Goal: Communication & Community: Ask a question

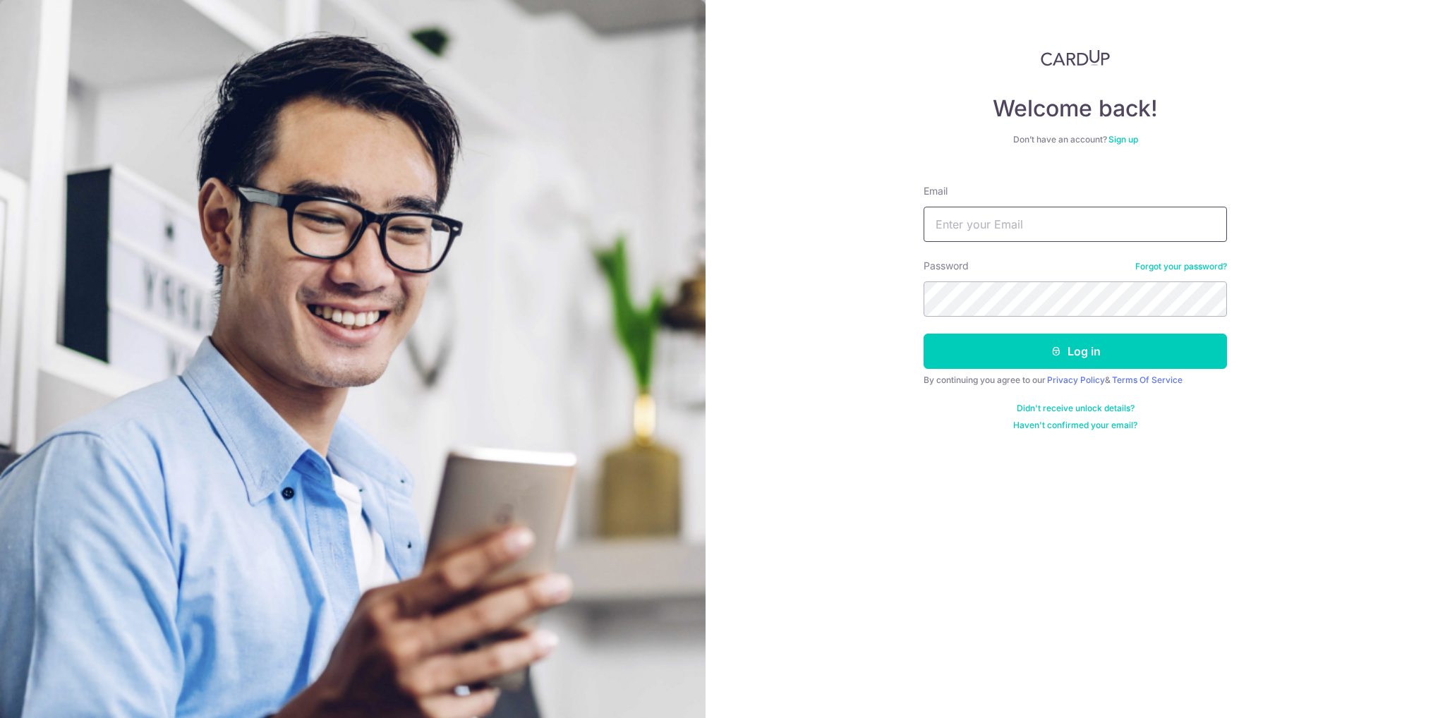
click at [967, 224] on input "Email" at bounding box center [1074, 224] width 303 height 35
type input "[EMAIL_ADDRESS][DOMAIN_NAME]"
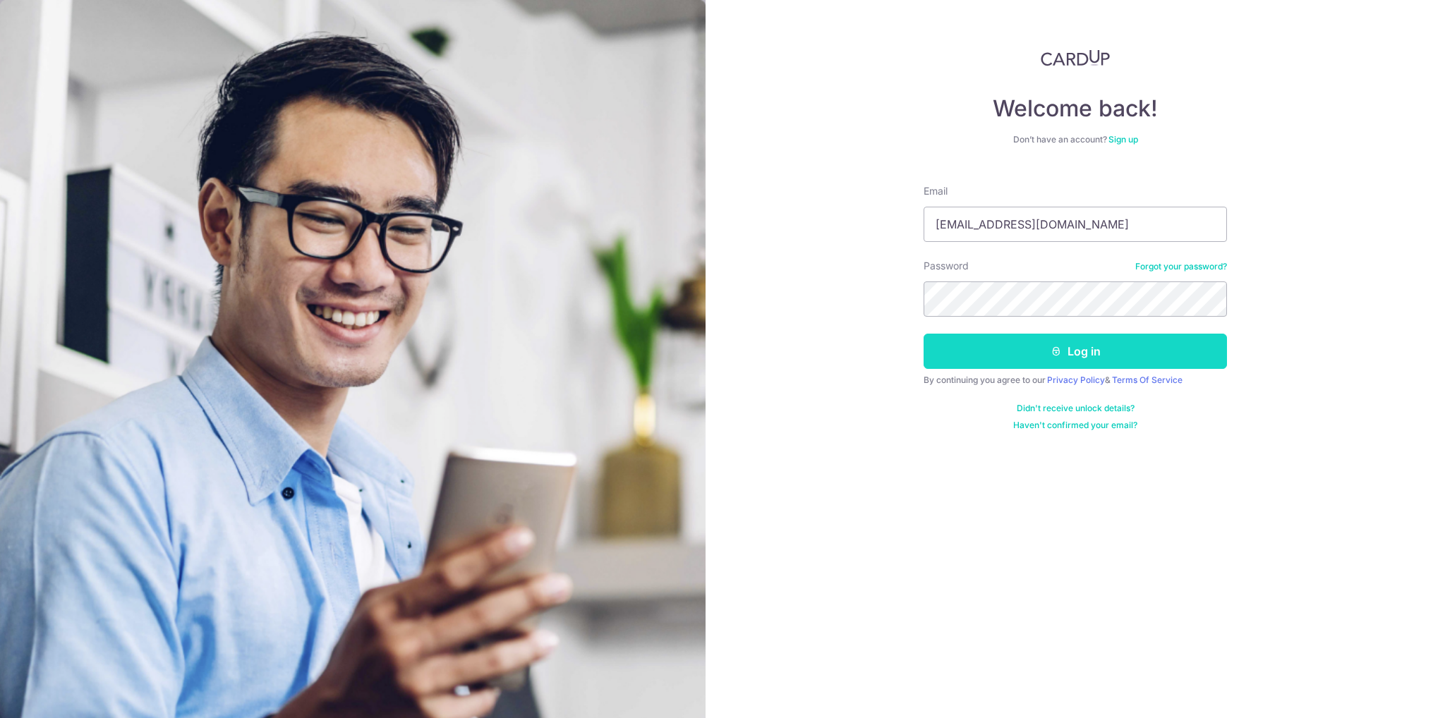
click at [1116, 356] on button "Log in" at bounding box center [1074, 351] width 303 height 35
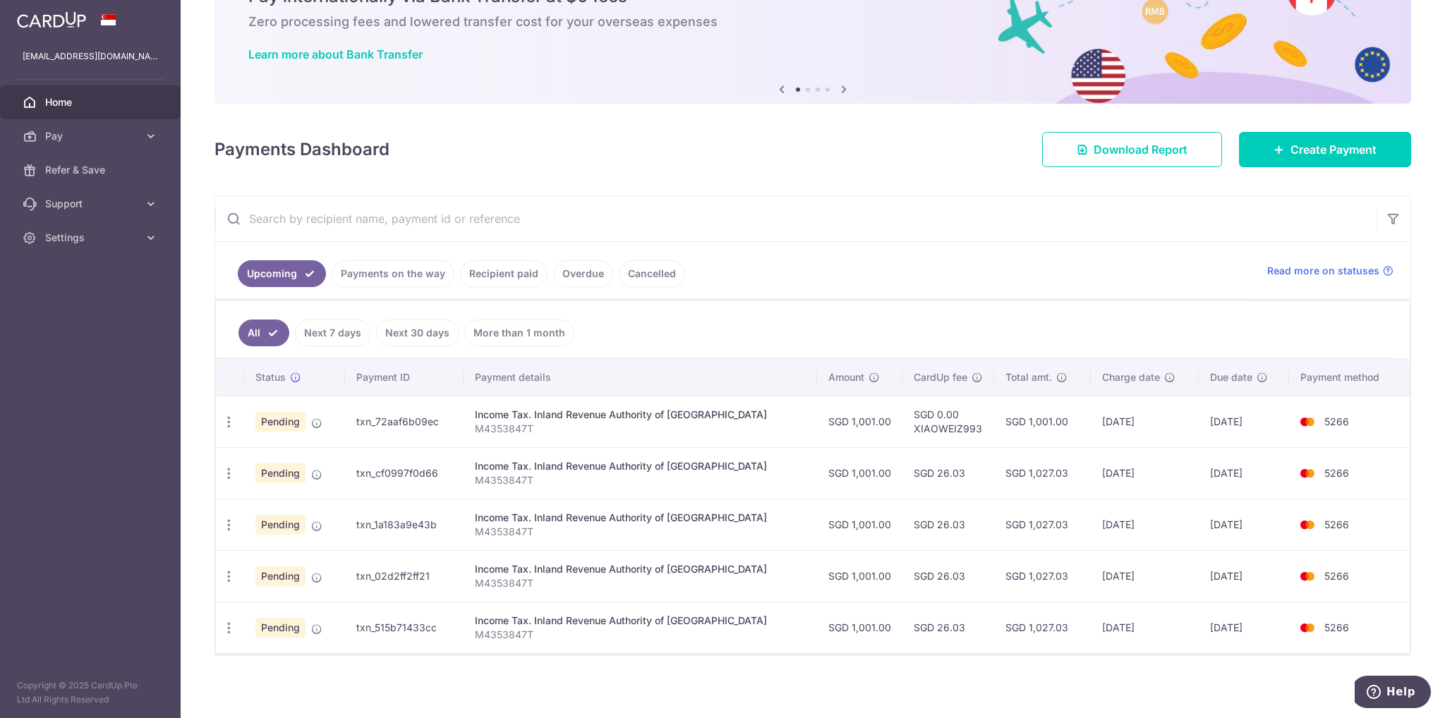
scroll to position [78, 0]
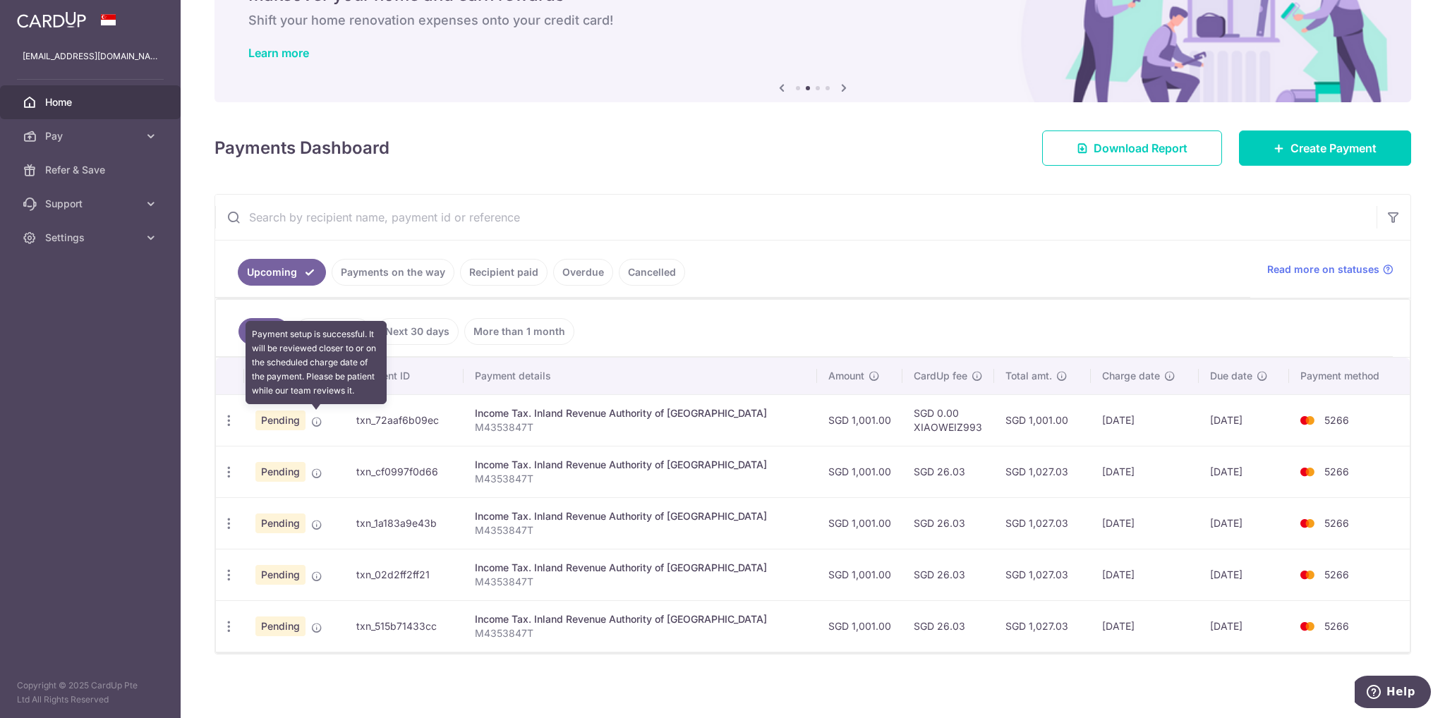
click at [315, 421] on icon at bounding box center [316, 421] width 11 height 11
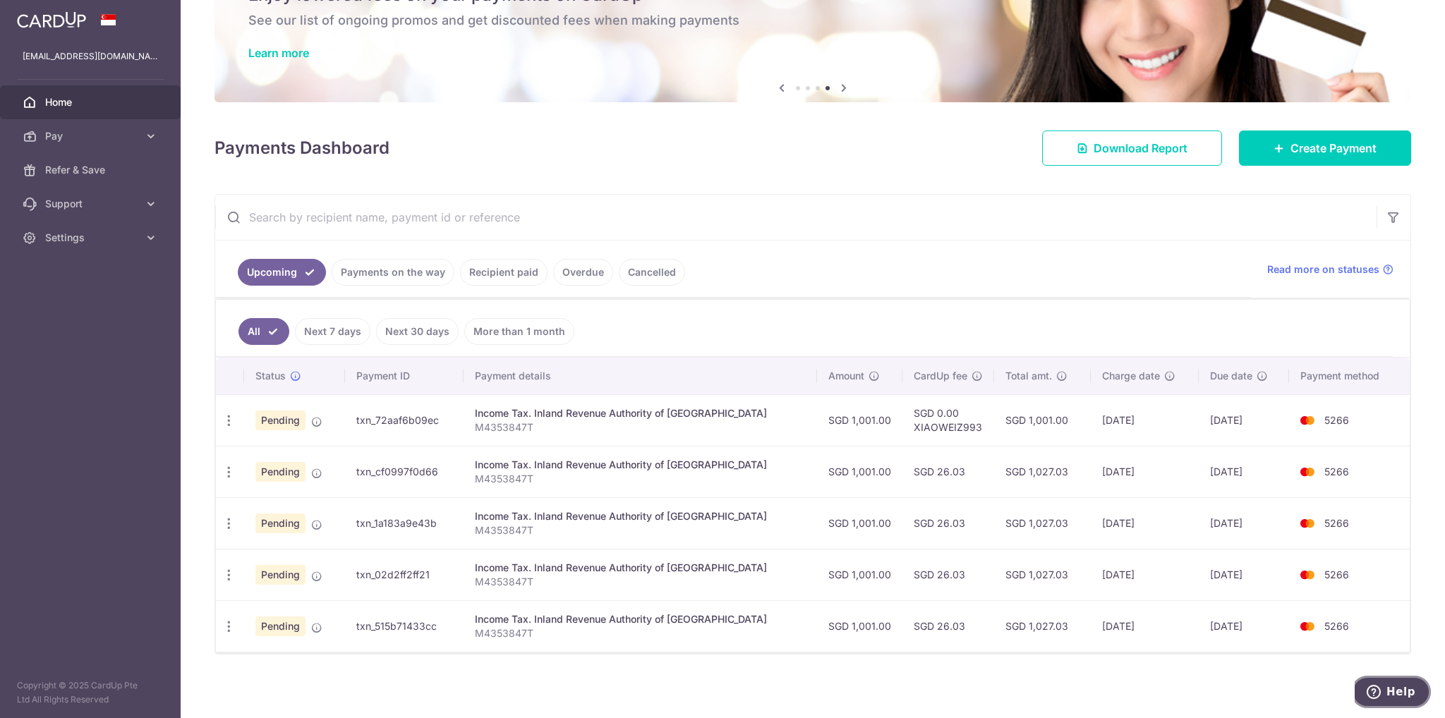
click at [1406, 691] on span "Help" at bounding box center [1400, 692] width 29 height 13
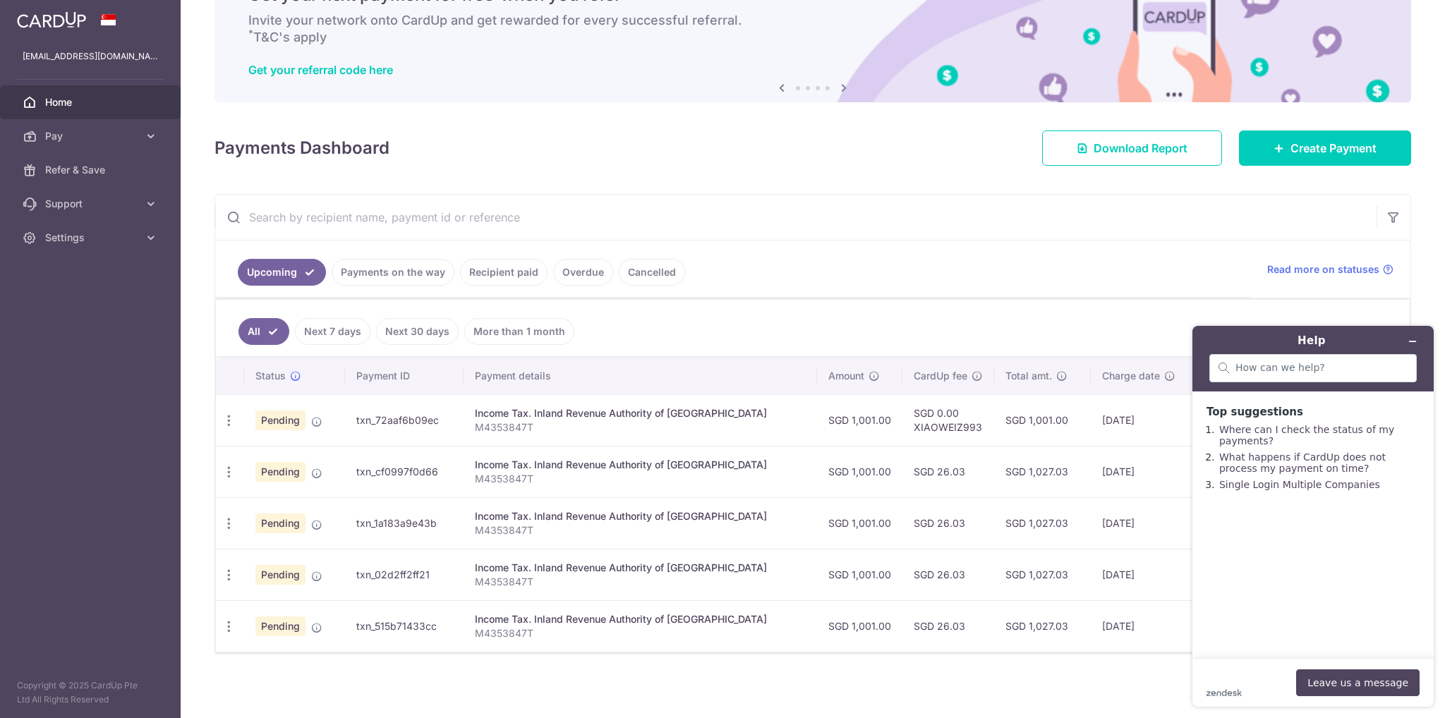
click at [1237, 671] on div "zendesk .cls-1{fill:#03363d;} Leave us a message" at bounding box center [1312, 682] width 213 height 27
click at [1249, 369] on input "search" at bounding box center [1321, 368] width 172 height 13
click at [1222, 690] on icon "zendesk .cls-1{fill:#03363d;}" at bounding box center [1223, 692] width 35 height 7
click at [1241, 504] on ol "Where can I check the status of my payments? What happens if CardUp does not pr…" at bounding box center [1312, 461] width 213 height 86
click at [1357, 691] on button "Leave us a message" at bounding box center [1357, 682] width 123 height 27
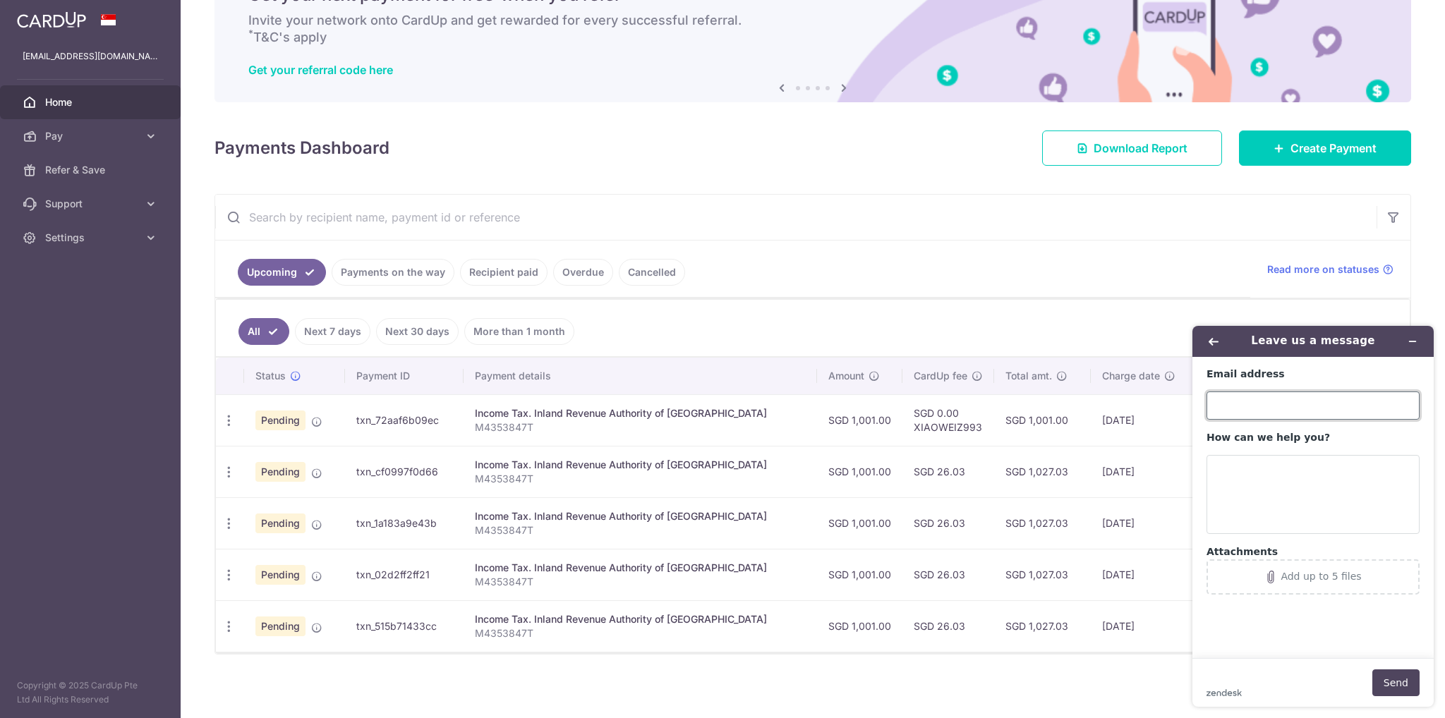
click at [1225, 400] on input "Email address" at bounding box center [1312, 405] width 213 height 28
type input "[EMAIL_ADDRESS][DOMAIN_NAME]"
click at [1237, 482] on textarea "How can we help you?" at bounding box center [1312, 494] width 213 height 79
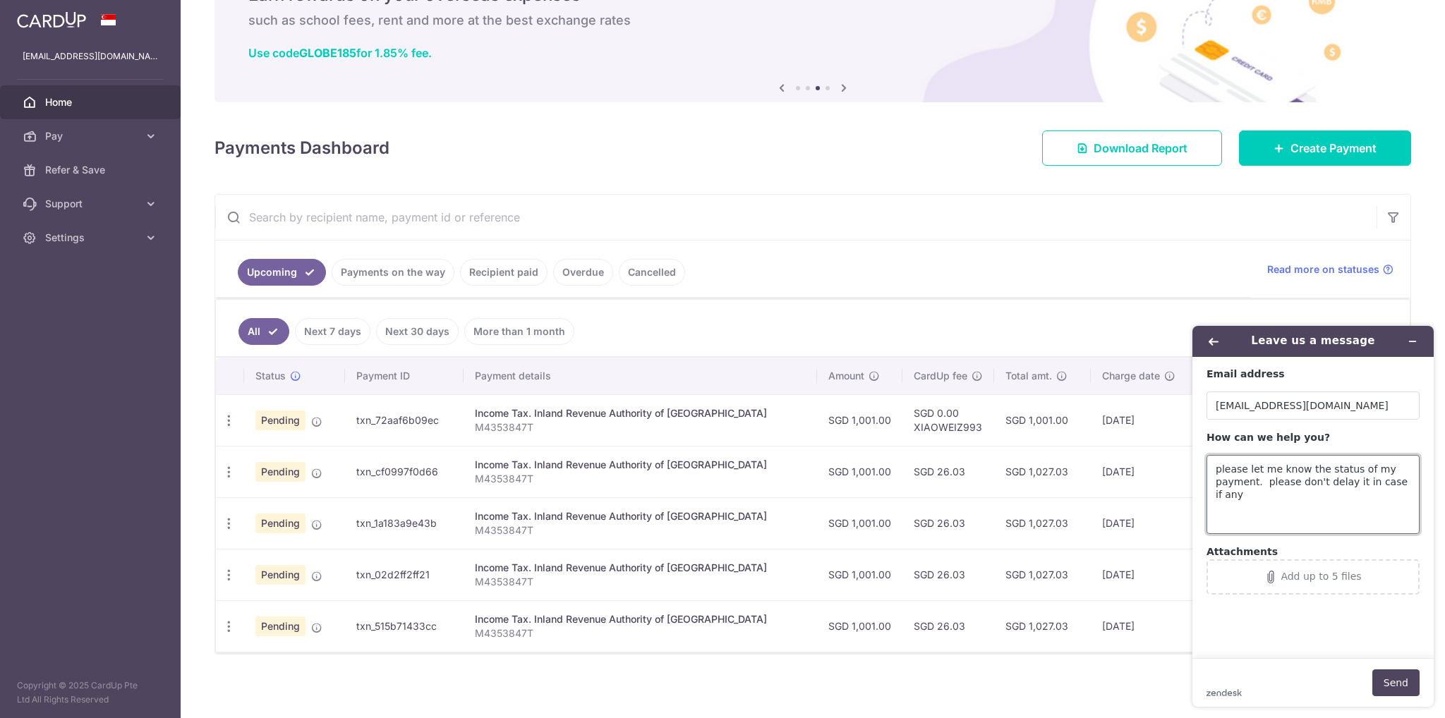
drag, startPoint x: 1260, startPoint y: 484, endPoint x: 1435, endPoint y: 487, distance: 175.0
click at [1435, 487] on div "Leave us a message Email address dlliux116@163.com How can we help you? please …" at bounding box center [1313, 516] width 264 height 403
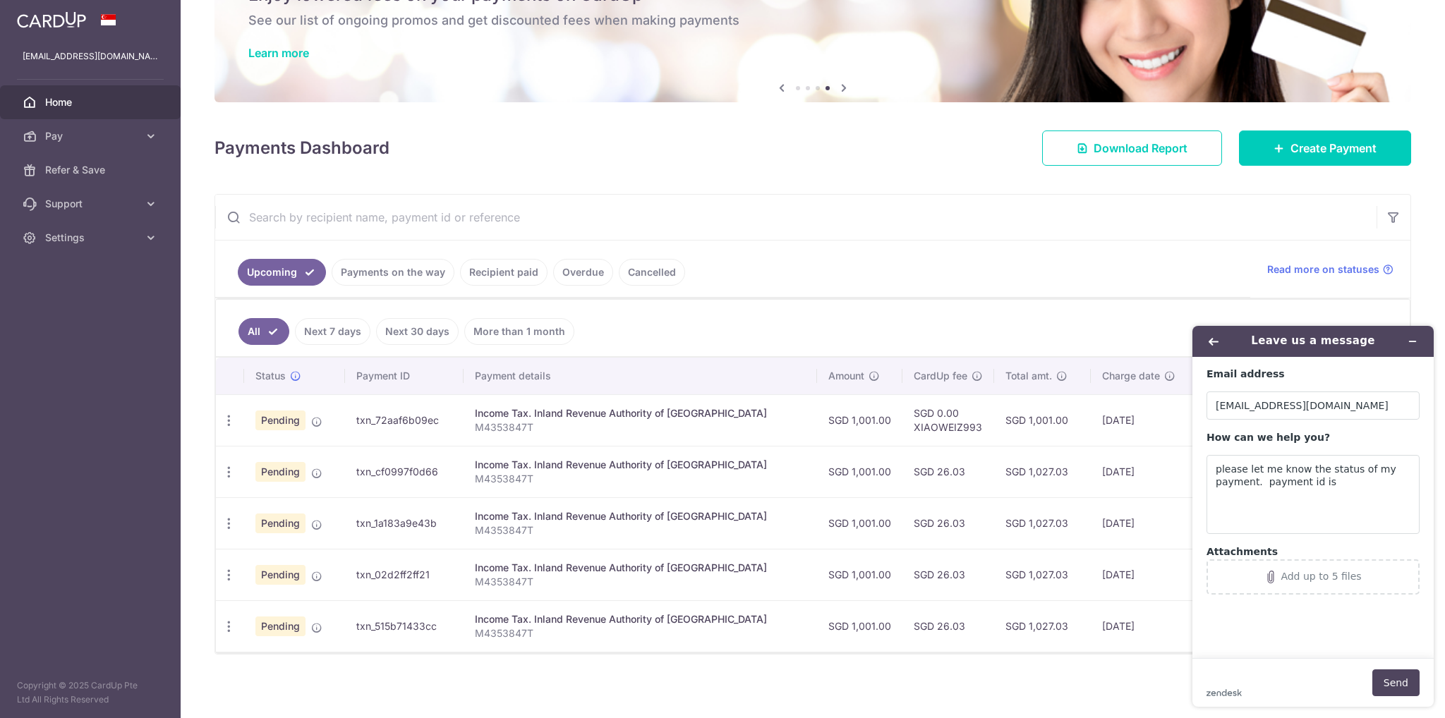
drag, startPoint x: 448, startPoint y: 418, endPoint x: 356, endPoint y: 414, distance: 91.8
click at [356, 414] on td "txn_72aaf6b09ec" at bounding box center [404, 419] width 119 height 51
copy td "txn_72aaf6b09ec"
click at [1332, 476] on textarea "please let me know the status of my payment. payment id is" at bounding box center [1312, 494] width 213 height 79
paste textarea "txn_72aaf6b09ec"
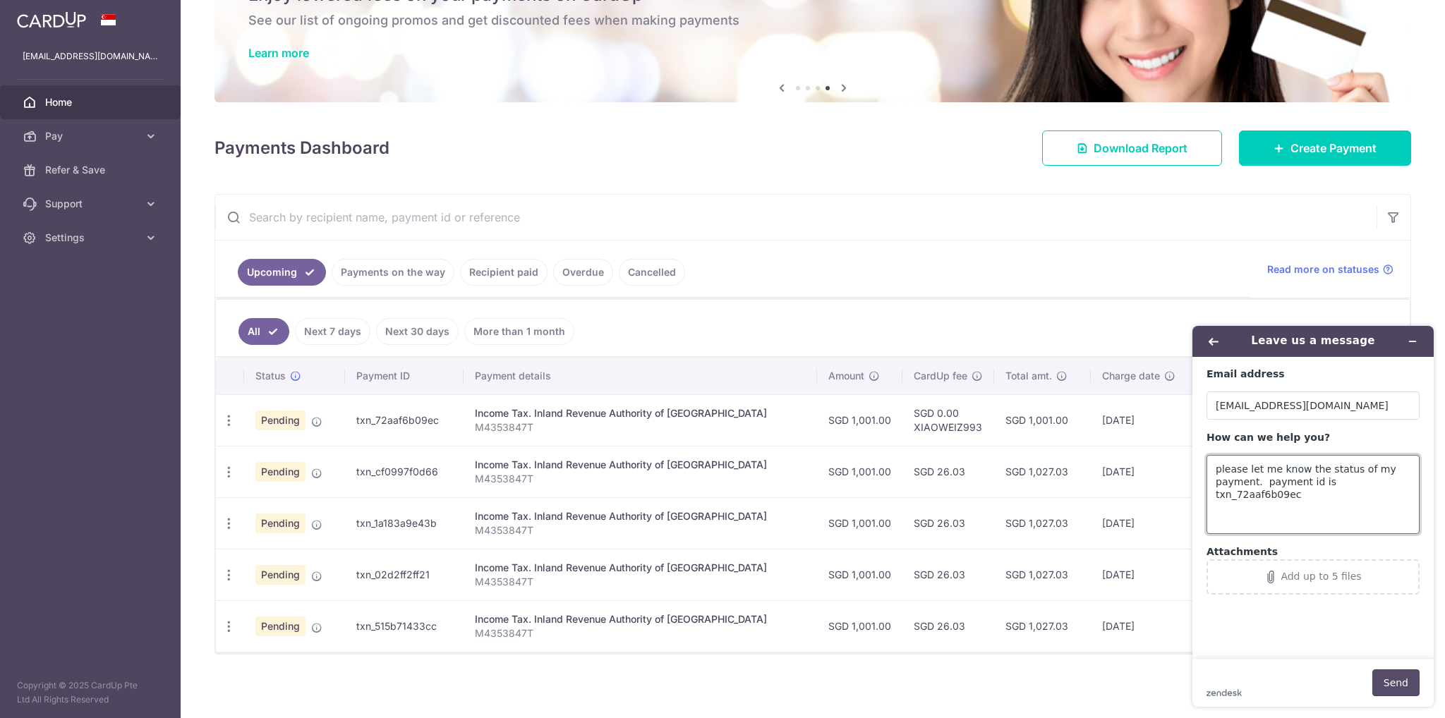
type textarea "please let me know the status of my payment. payment id is txn_72aaf6b09ec"
click at [1399, 681] on button "Send" at bounding box center [1395, 682] width 47 height 27
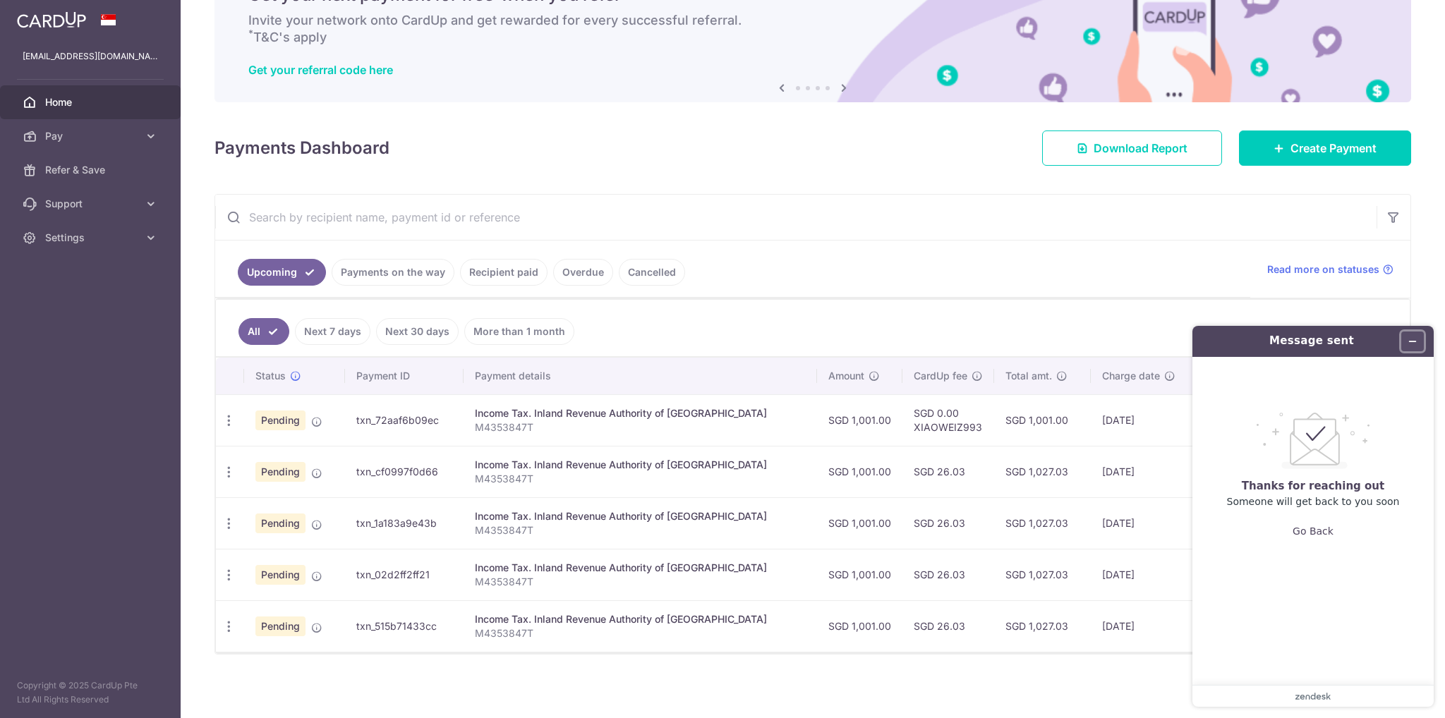
click at [1416, 341] on icon "Minimize widget" at bounding box center [1412, 341] width 10 height 10
